Goal: Task Accomplishment & Management: Manage account settings

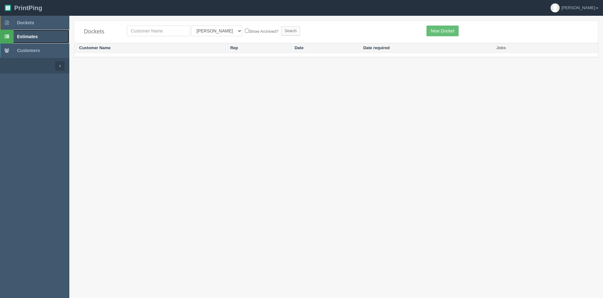
click at [32, 36] on span "Estimates" at bounding box center [27, 36] width 21 height 5
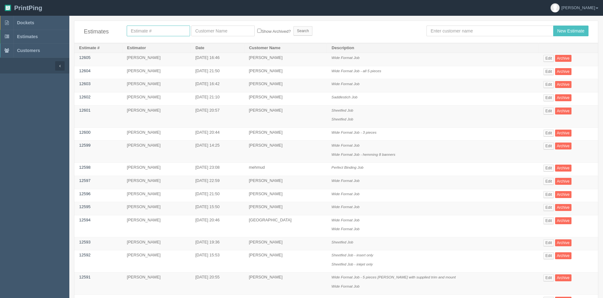
click at [152, 32] on input "text" at bounding box center [158, 31] width 63 height 11
type input "12053"
click at [293, 26] on input "Search" at bounding box center [302, 30] width 19 height 9
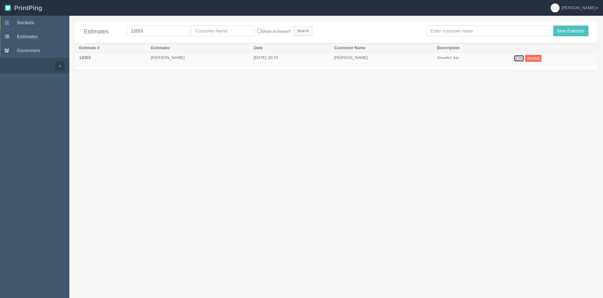
click at [524, 57] on link "Edit" at bounding box center [519, 58] width 10 height 7
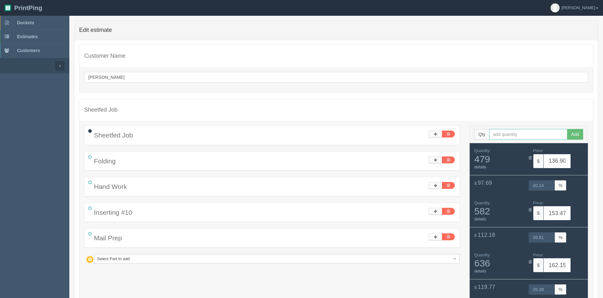
click at [511, 133] on input "text" at bounding box center [528, 134] width 78 height 11
type input "1143"
click at [567, 129] on button "Add" at bounding box center [575, 134] width 16 height 11
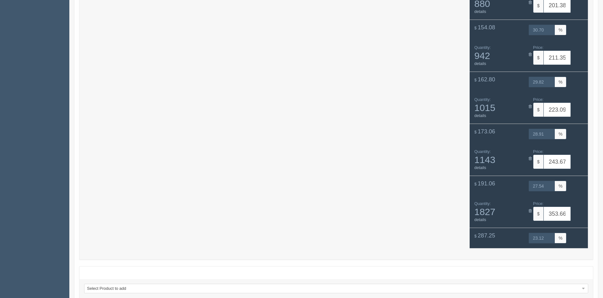
scroll to position [612, 0]
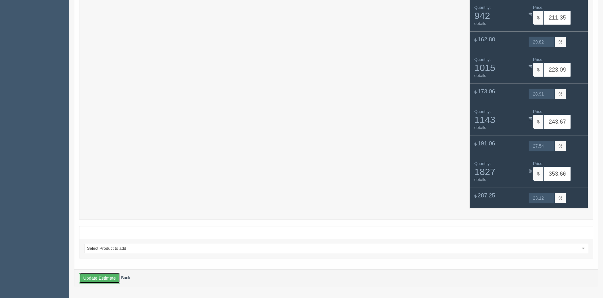
click at [102, 280] on button "Update Estimate" at bounding box center [99, 278] width 41 height 11
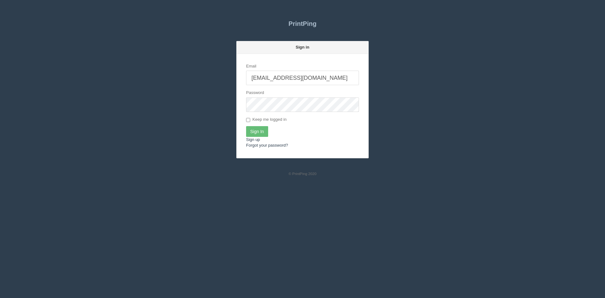
click at [315, 76] on input "[EMAIL_ADDRESS][DOMAIN_NAME]" at bounding box center [302, 78] width 113 height 15
type input "[PERSON_NAME][EMAIL_ADDRESS][DOMAIN_NAME]"
click at [260, 130] on input "Sign In" at bounding box center [257, 131] width 22 height 11
